Goal: Task Accomplishment & Management: Manage account settings

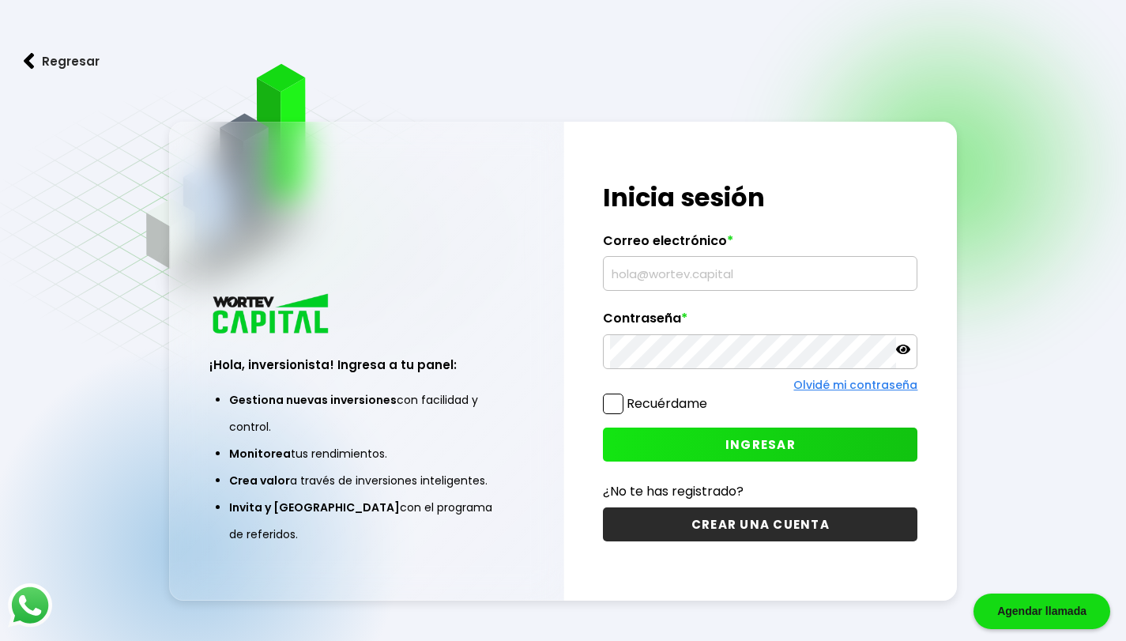
click at [628, 271] on input "text" at bounding box center [760, 273] width 300 height 33
click at [707, 277] on input "text" at bounding box center [760, 273] width 300 height 33
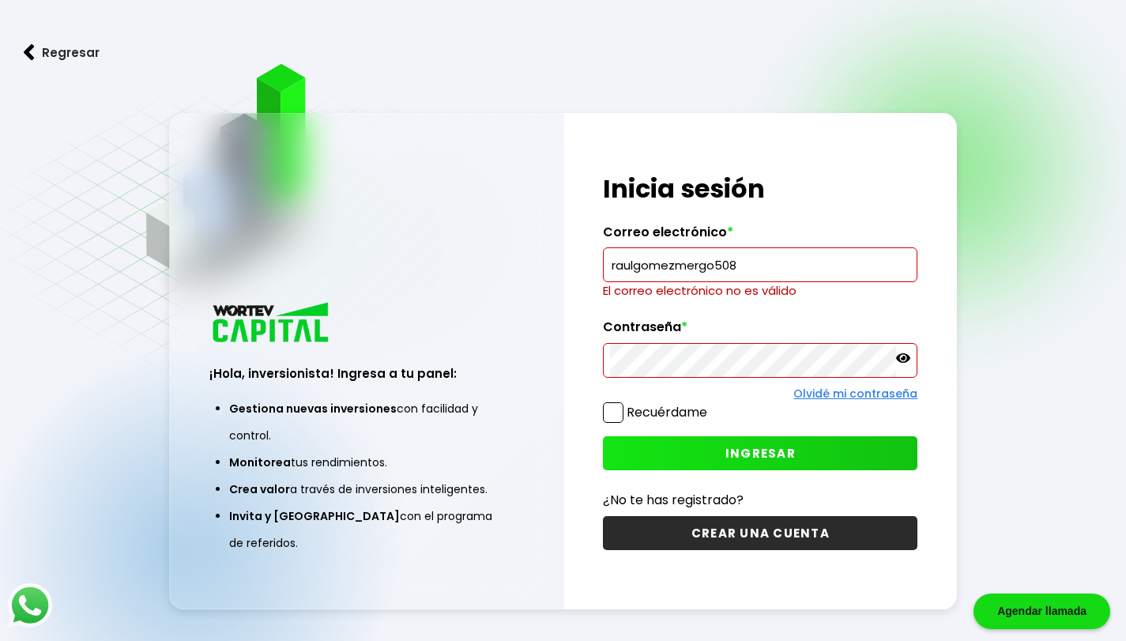
click at [746, 266] on input "raulgomezmergo508" at bounding box center [760, 264] width 300 height 33
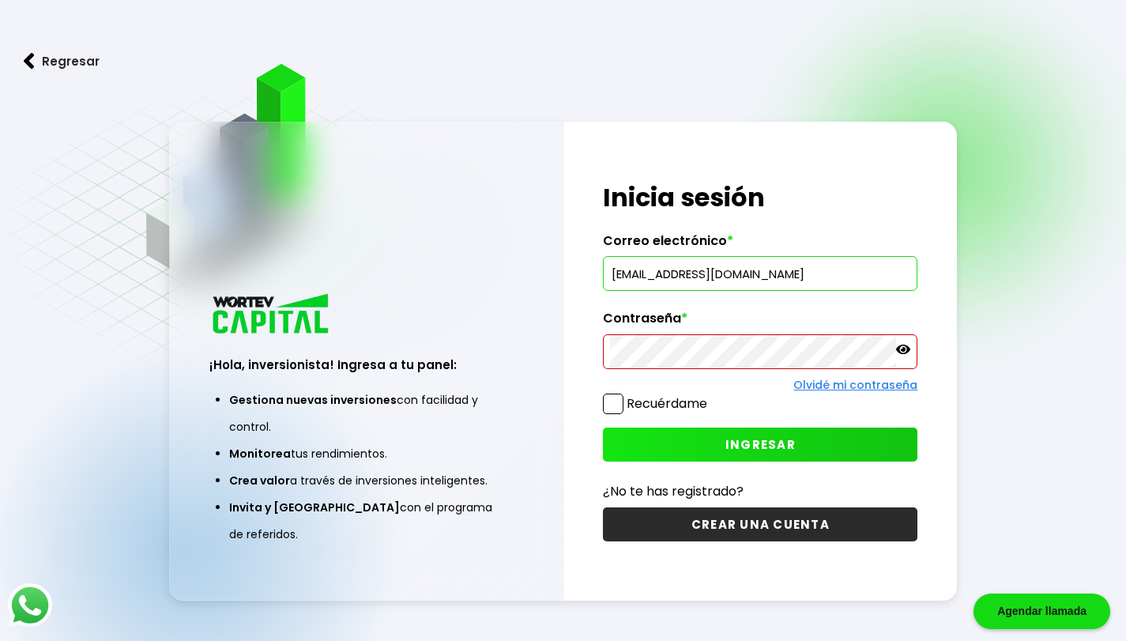
type input "[EMAIL_ADDRESS][DOMAIN_NAME]"
click at [750, 442] on span "INGRESAR" at bounding box center [760, 444] width 70 height 17
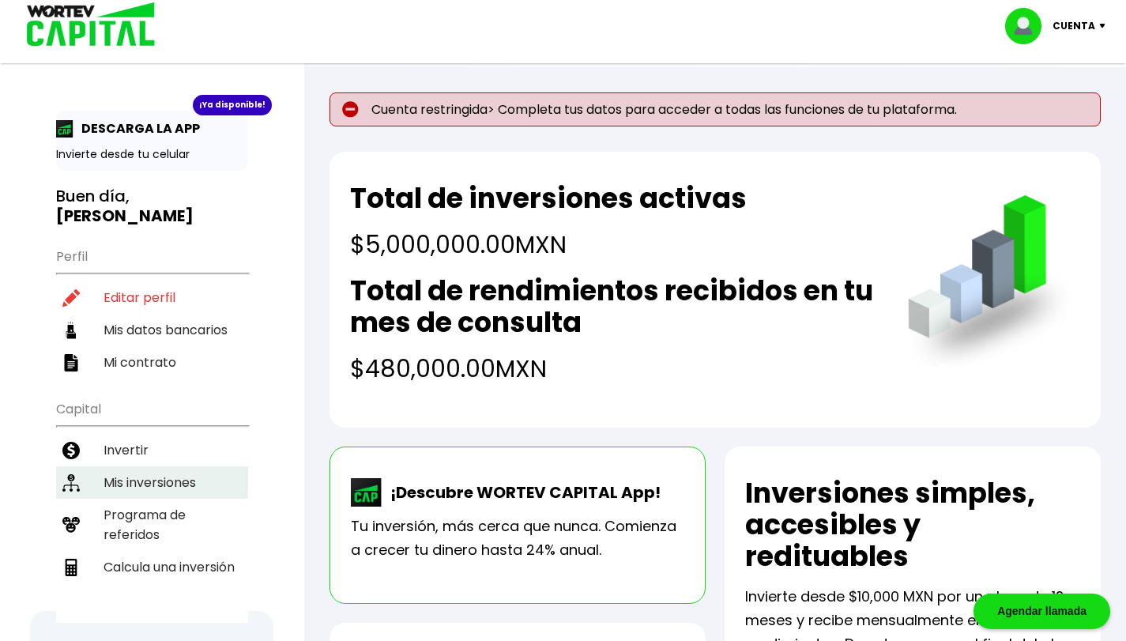
click at [178, 466] on li "Mis inversiones" at bounding box center [152, 482] width 192 height 32
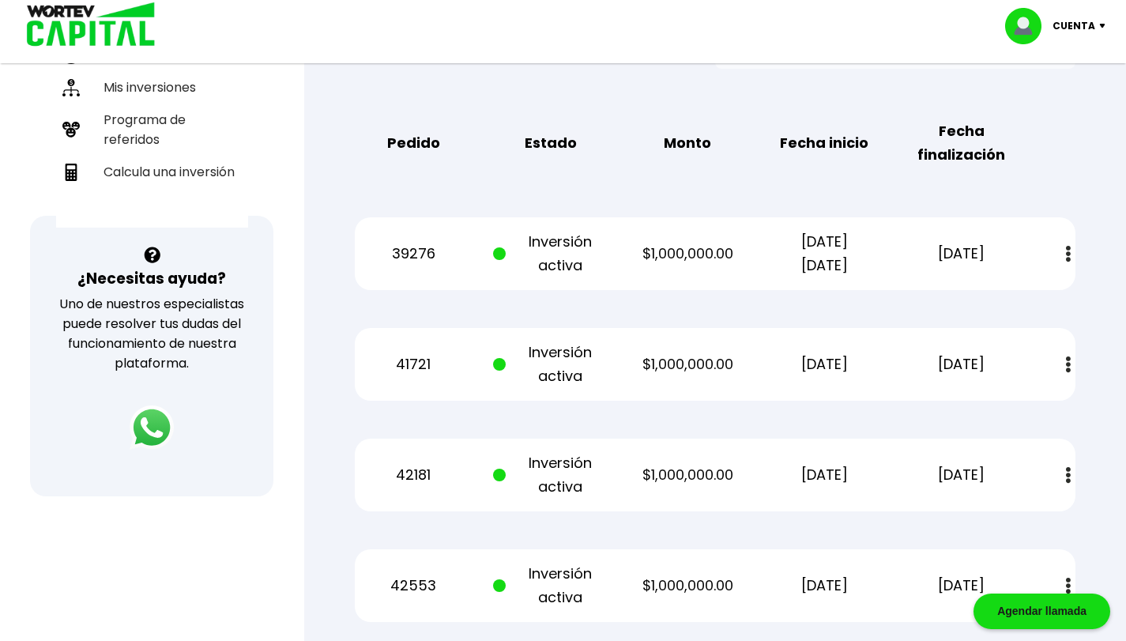
scroll to position [474, 0]
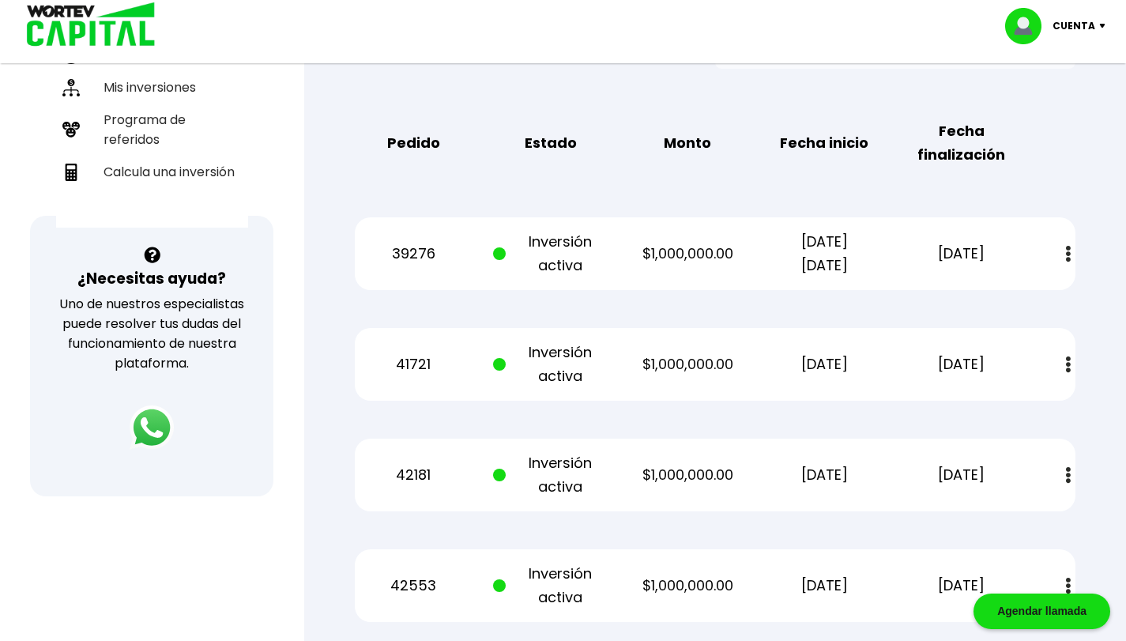
click at [1067, 252] on img at bounding box center [1068, 254] width 5 height 17
click at [954, 156] on b "Fecha finalización" at bounding box center [961, 142] width 115 height 47
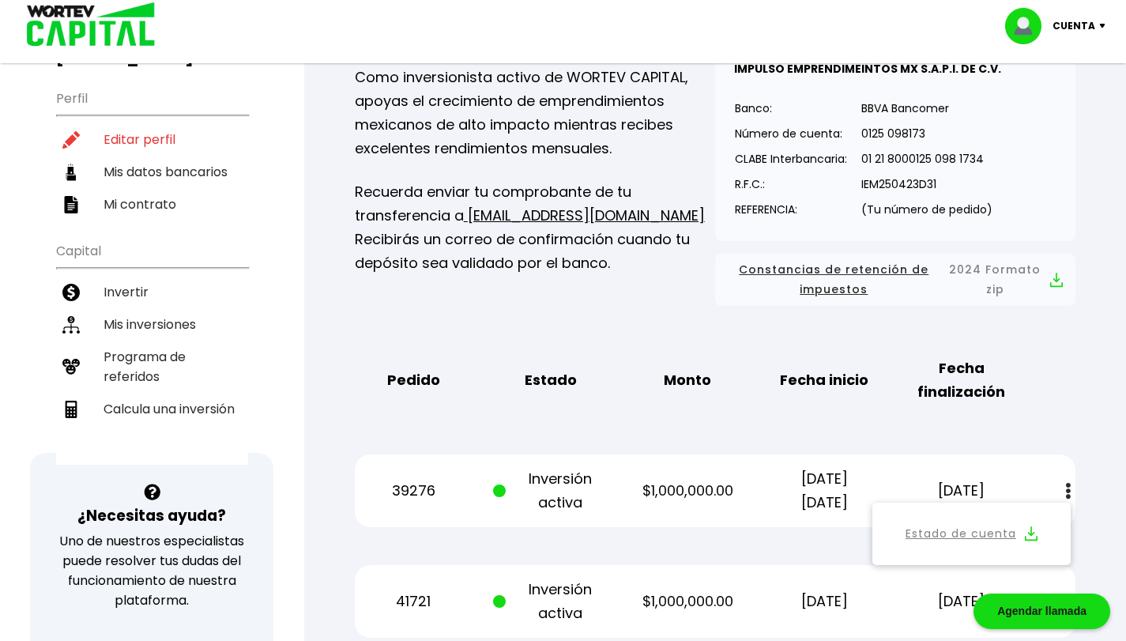
scroll to position [79, 0]
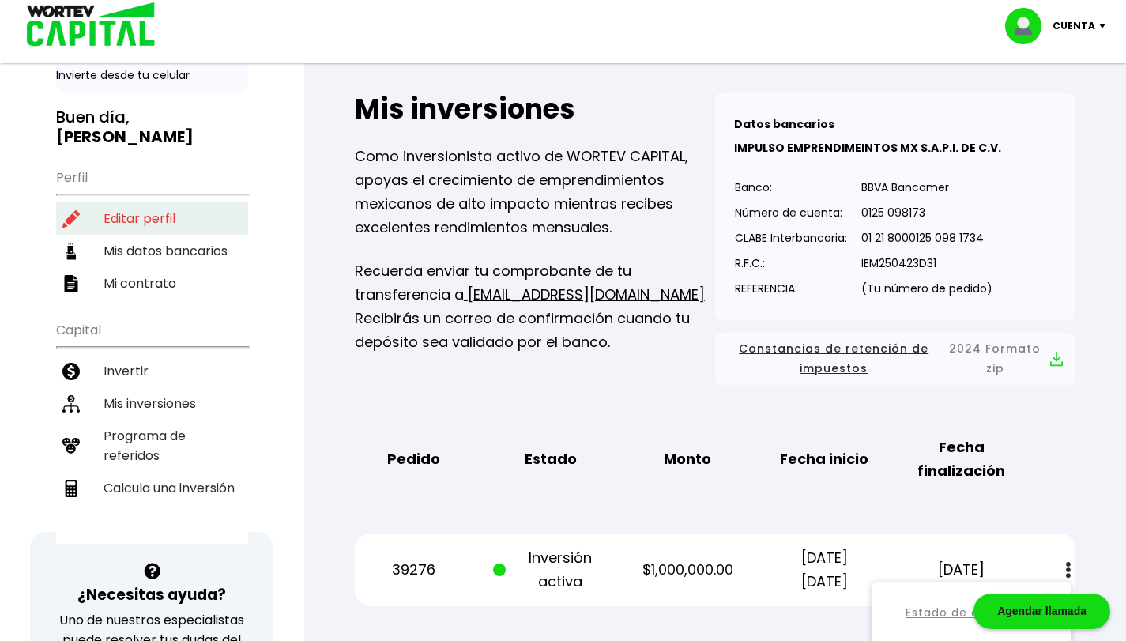
click at [146, 202] on li "Editar perfil" at bounding box center [152, 218] width 192 height 32
select select "Hombre"
select select "Posgrado"
select select "MX"
select select "Banamex"
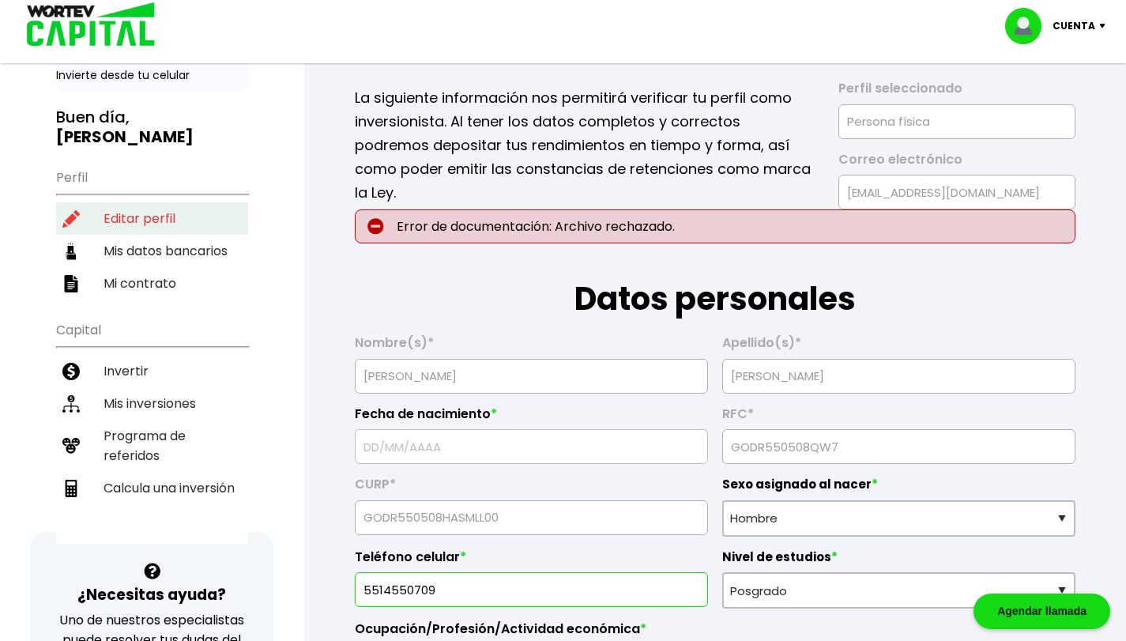
type input "[DATE]"
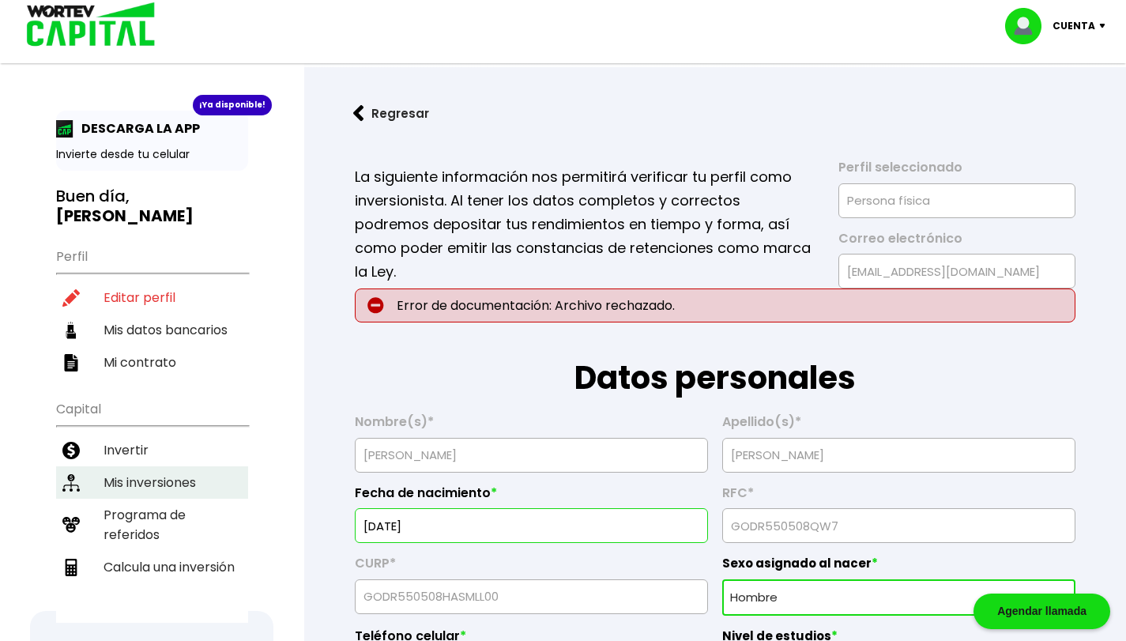
click at [149, 466] on li "Mis inversiones" at bounding box center [152, 482] width 192 height 32
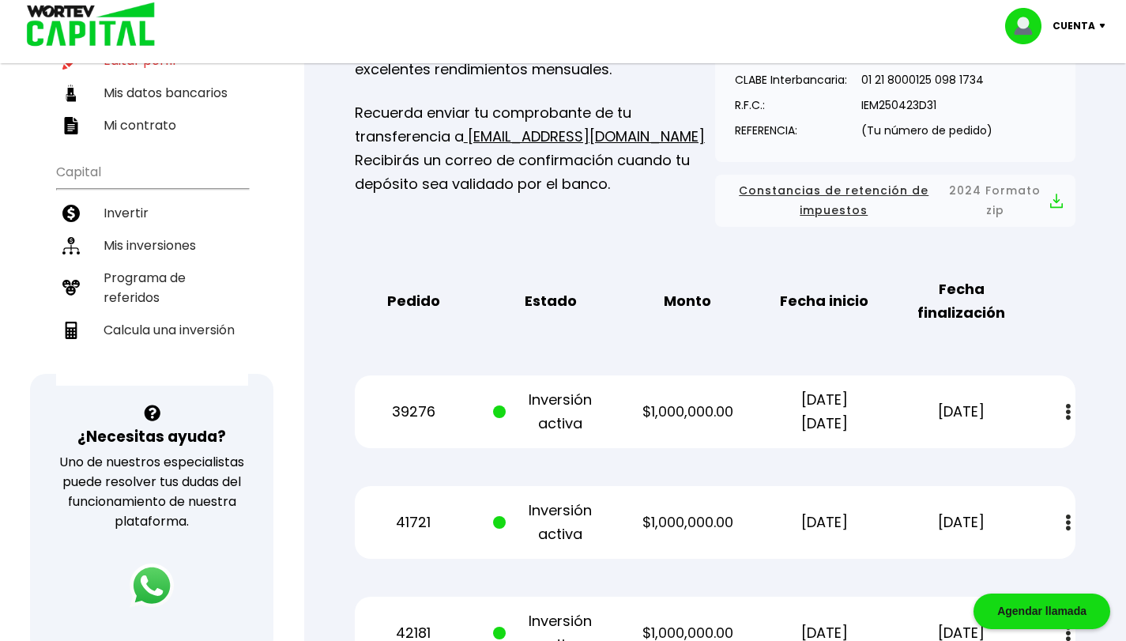
scroll to position [316, 0]
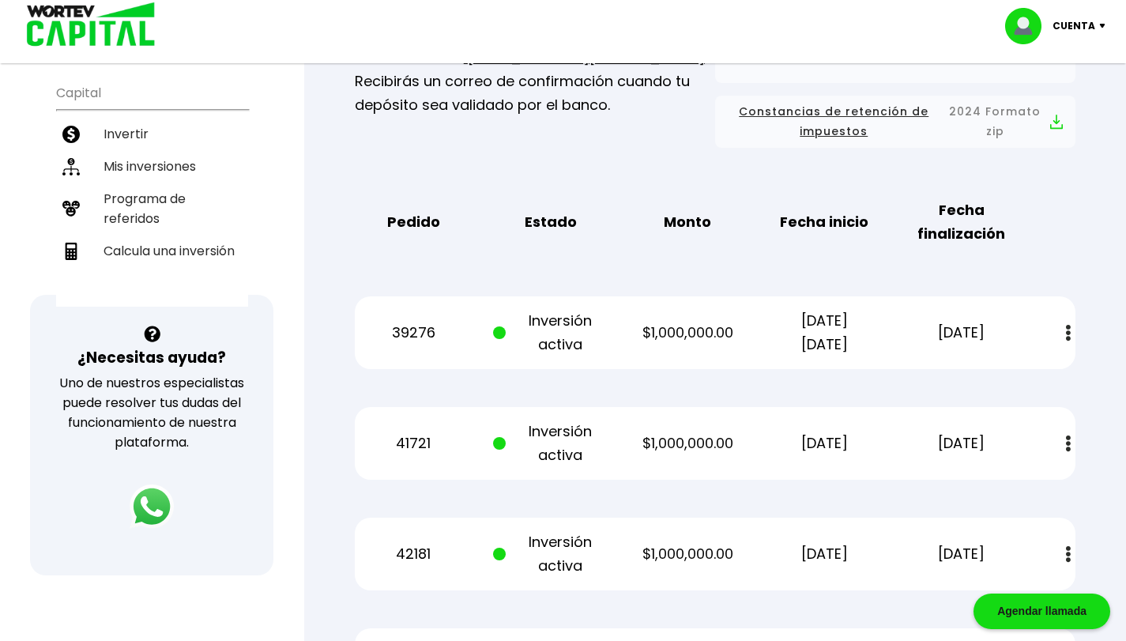
click at [1064, 330] on button at bounding box center [1068, 333] width 22 height 34
click at [480, 337] on div "39276 Inversión activa $1,000,000.00 [DATE] [DATE] [DATE] Estado de cuenta" at bounding box center [715, 332] width 721 height 73
click at [421, 334] on p "39276" at bounding box center [413, 333] width 115 height 24
click at [1086, 23] on p "Cuenta" at bounding box center [1073, 26] width 43 height 24
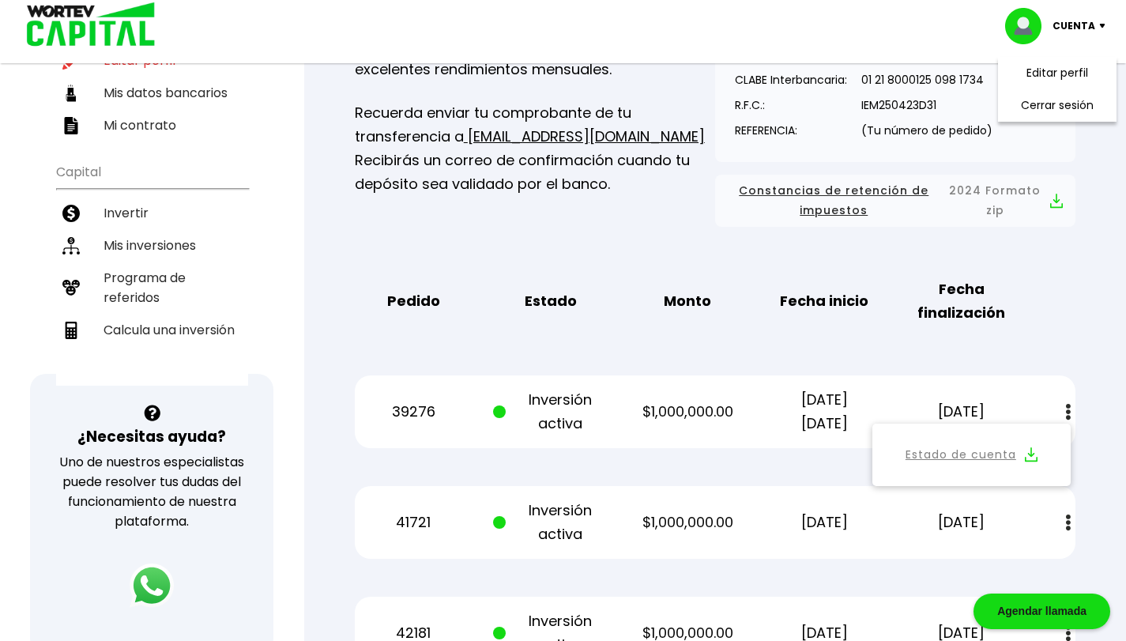
scroll to position [158, 0]
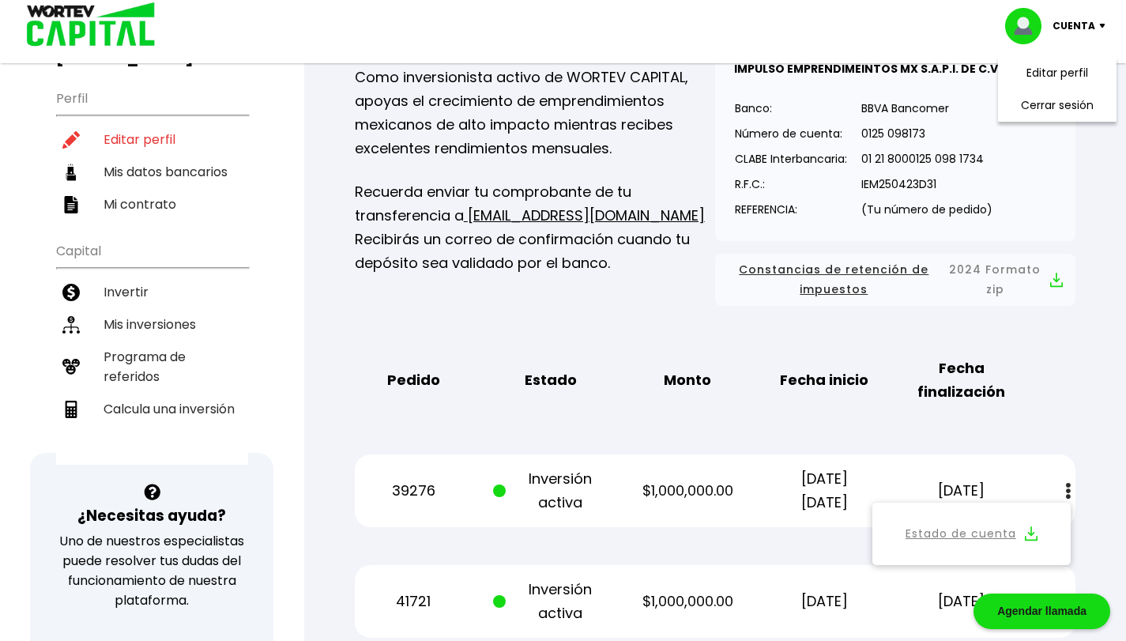
click at [152, 489] on img at bounding box center [152, 492] width 17 height 17
click at [150, 491] on img at bounding box center [152, 492] width 17 height 17
click at [160, 519] on h3 "¿Necesitas ayuda?" at bounding box center [151, 515] width 149 height 23
click at [173, 588] on p "Uno de nuestros especialistas puede resolver tus dudas del funcionamiento de nu…" at bounding box center [152, 570] width 202 height 79
click at [174, 518] on h3 "¿Necesitas ayuda?" at bounding box center [151, 515] width 149 height 23
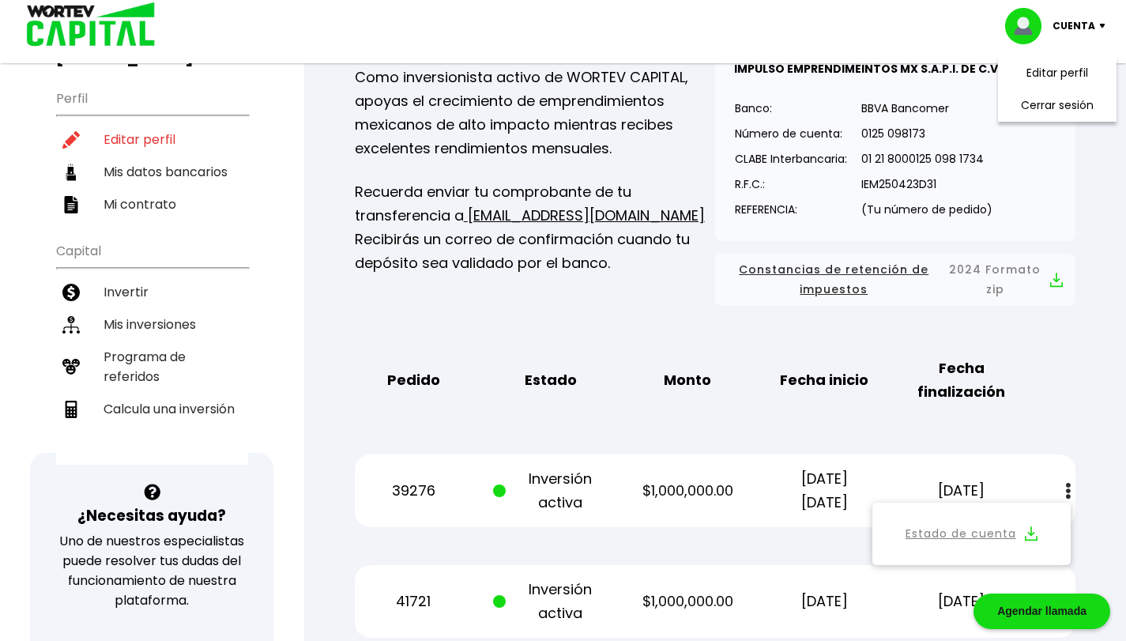
scroll to position [0, 0]
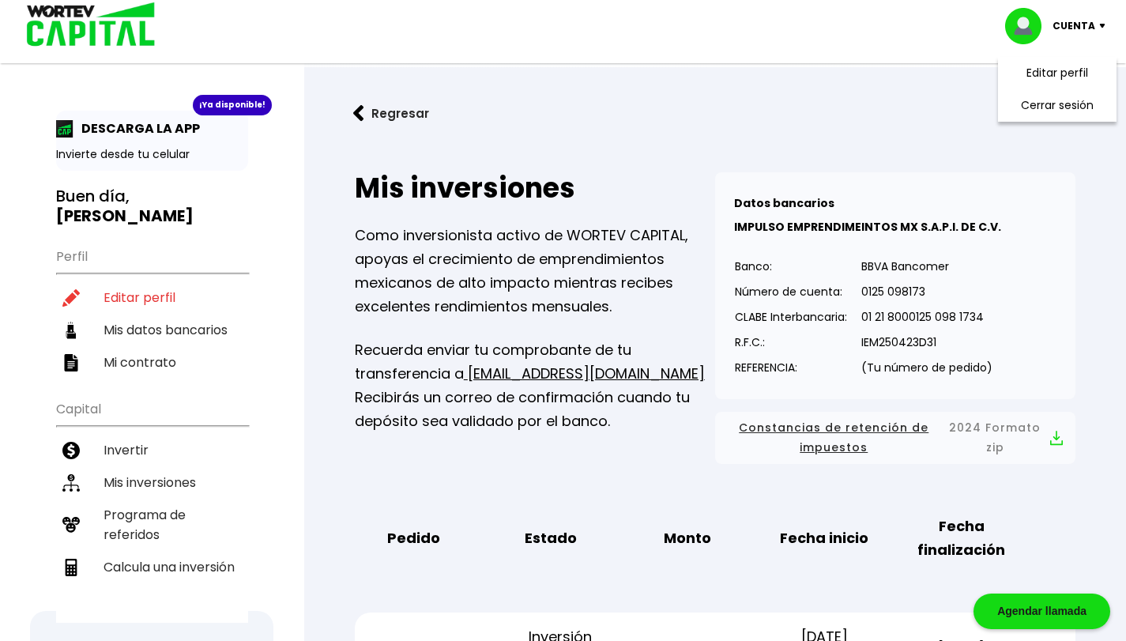
click at [378, 110] on button "Regresar" at bounding box center [390, 113] width 123 height 42
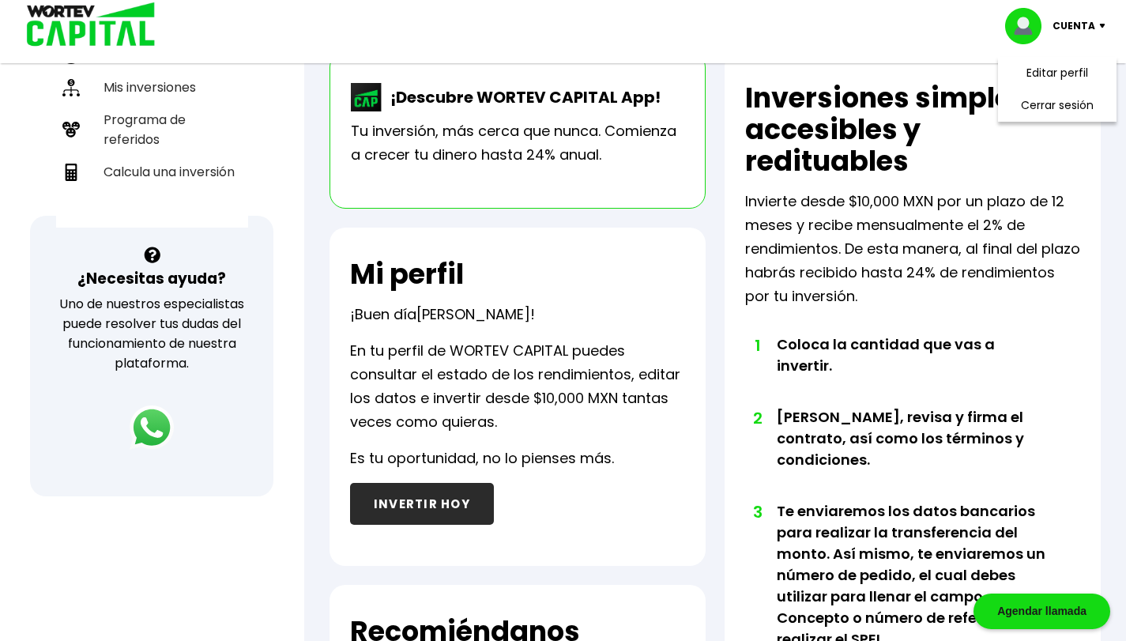
scroll to position [316, 0]
